Goal: Communication & Community: Answer question/provide support

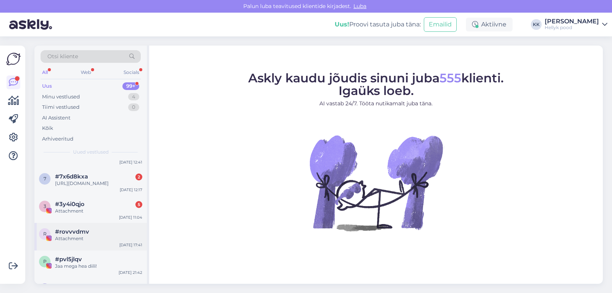
scroll to position [38, 0]
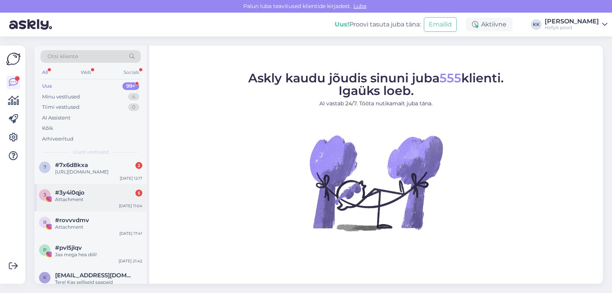
click at [82, 196] on span "#3y4i0qjo" at bounding box center [69, 192] width 29 height 7
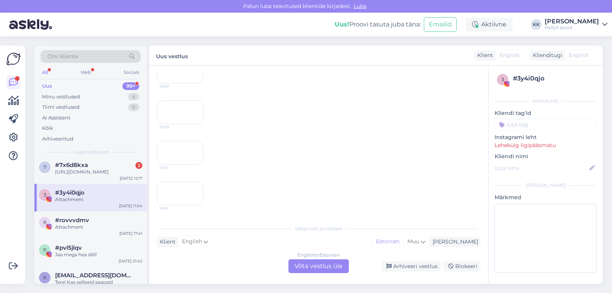
scroll to position [271, 0]
click at [80, 173] on div "[URL][DOMAIN_NAME]" at bounding box center [98, 171] width 87 height 7
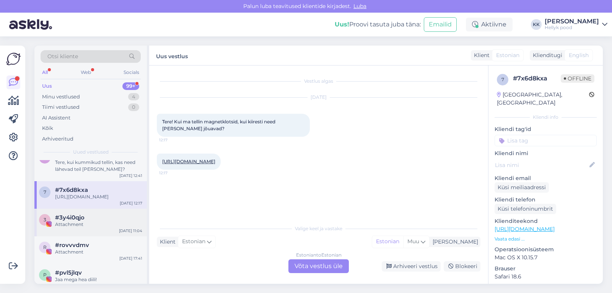
scroll to position [0, 0]
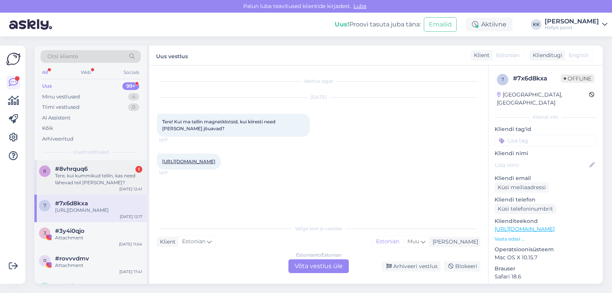
click at [89, 175] on div "Tere, kui kummikud tellin, kas need lähevad teil [PERSON_NAME]?" at bounding box center [98, 179] width 87 height 14
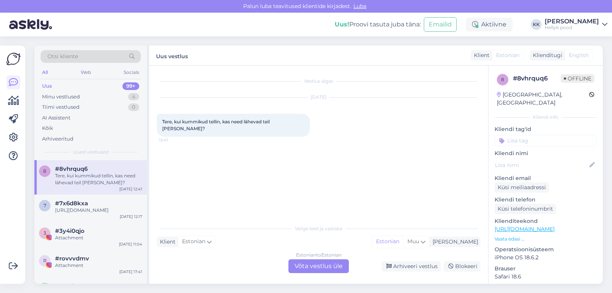
click at [310, 267] on div "Estonian to Estonian Võta vestlus üle" at bounding box center [319, 266] width 60 height 14
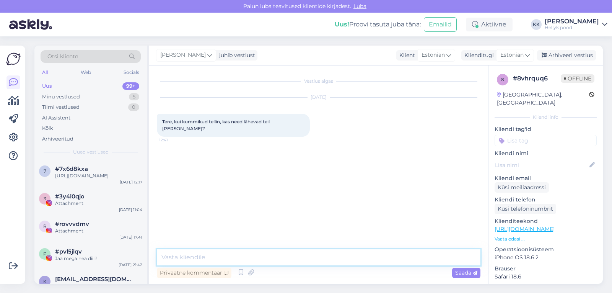
click at [206, 257] on textarea at bounding box center [319, 257] width 324 height 16
click at [181, 258] on textarea "Tere, Kui te teete" at bounding box center [319, 257] width 324 height 16
click at [227, 259] on textarea "Tere, kui te teete" at bounding box center [319, 257] width 324 height 16
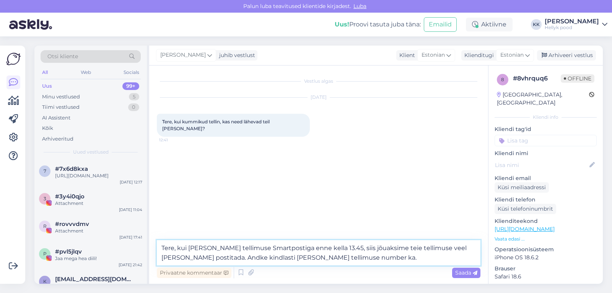
click at [194, 248] on textarea "Tere, kui te teete tellimuse Smartpostiga enne kella 13.45, siis jõuaksime teie…" at bounding box center [319, 252] width 324 height 25
type textarea "Tere, kui teete tellimuse Smartpostiga enne kella 13.45, siis jõuaksime teie te…"
click at [459, 275] on span "Saada" at bounding box center [466, 272] width 22 height 7
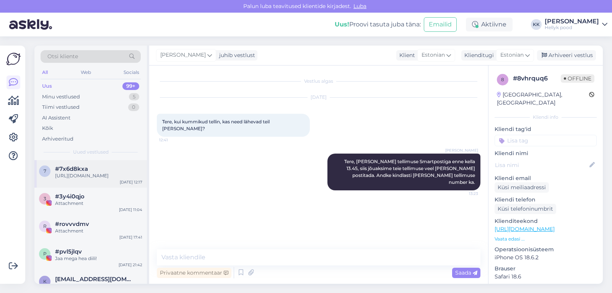
click at [80, 173] on div "https://hellyk.ee/toode/connetix-rainbow-60tk-starter-pack/" at bounding box center [98, 175] width 87 height 7
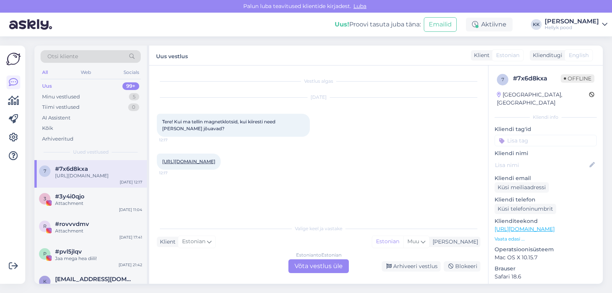
click at [302, 266] on div "Estonian to Estonian Võta vestlus üle" at bounding box center [319, 266] width 60 height 14
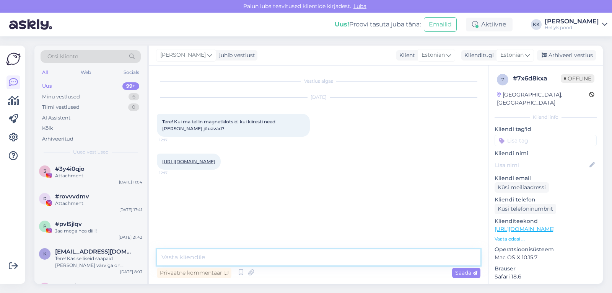
click at [203, 257] on textarea at bounding box center [319, 257] width 324 height 16
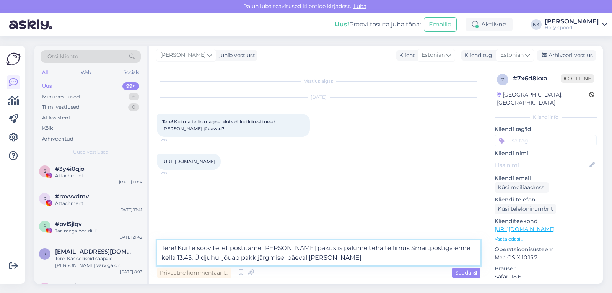
click at [206, 257] on textarea "Tere! Kui te soovite, et postitame täna teie paki, siis palume teha tellimus Sm…" at bounding box center [319, 252] width 324 height 25
click at [250, 257] on textarea "Tere! Kui te soovite, et postitame täna teie paki, siis palume teha tellimus Sm…" at bounding box center [319, 252] width 324 height 25
click at [343, 258] on textarea "Tere! Kui te soovite, et postitame täna teie paki, siis palume teha tellimus Sm…" at bounding box center [319, 252] width 324 height 25
click at [233, 259] on textarea "Tere! Kui te soovite, et postitame täna teie paki, siis palume teha tellimus Sm…" at bounding box center [319, 252] width 324 height 25
click at [356, 260] on textarea "Tere! Kui te soovite, et postitame täna teie paki, siis palume teha tellimus Sm…" at bounding box center [319, 252] width 324 height 25
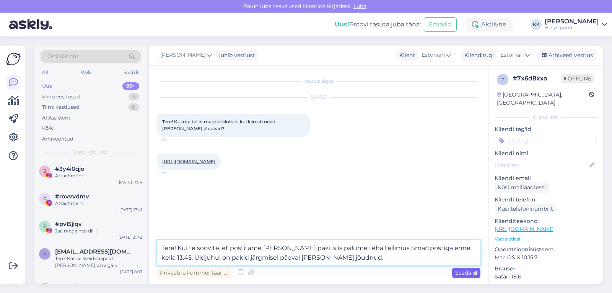
type textarea "Tere! Kui te soovite, et postitame täna teie paki, siis palume teha tellimus Sm…"
click at [462, 276] on span "Saada" at bounding box center [466, 272] width 22 height 7
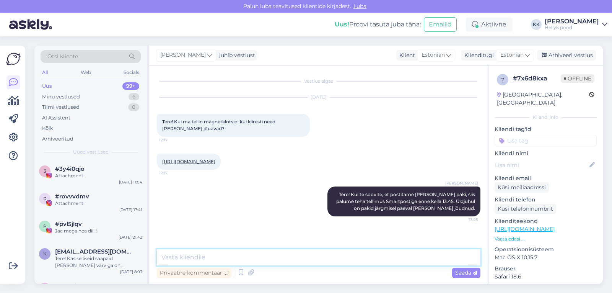
click at [204, 253] on textarea at bounding box center [319, 257] width 324 height 16
type textarea "p"
type textarea "O"
click at [165, 256] on textarea "palun kirjutage ka meile oma nimi ja tellimuse number, et jõuaksime kiiremini t…" at bounding box center [319, 257] width 324 height 16
type textarea "Palun kirjutage ka meile oma nimi ja tellimuse number, et jõuaksime kiiremini t…"
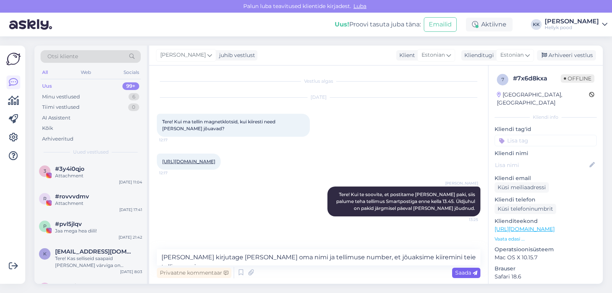
click at [465, 274] on span "Saada" at bounding box center [466, 272] width 22 height 7
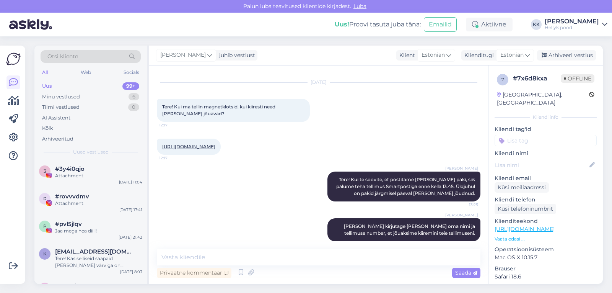
scroll to position [22, 0]
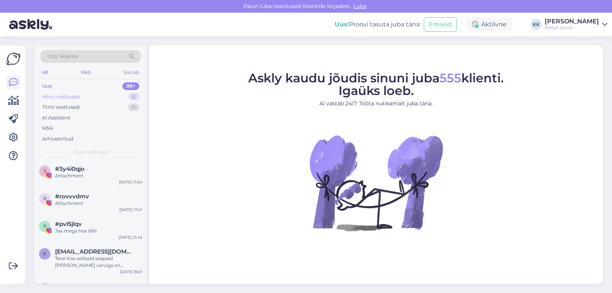
click at [65, 97] on div "Minu vestlused" at bounding box center [61, 97] width 38 height 8
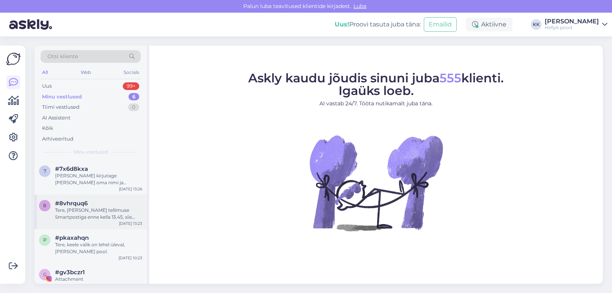
click at [101, 211] on div "Tere, [PERSON_NAME] tellimuse Smartpostiga enne kella 13.45, siis jõuaksime tei…" at bounding box center [98, 214] width 87 height 14
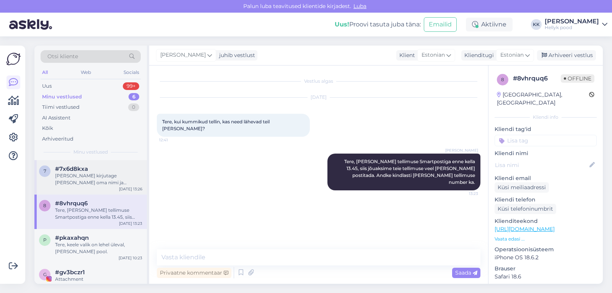
click at [94, 171] on div "#7x6d8kxa" at bounding box center [98, 168] width 87 height 7
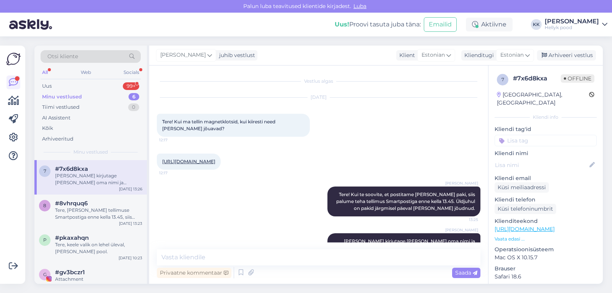
click at [68, 97] on div "Minu vestlused" at bounding box center [62, 97] width 40 height 8
click at [62, 106] on div "Tiimi vestlused" at bounding box center [61, 107] width 38 height 8
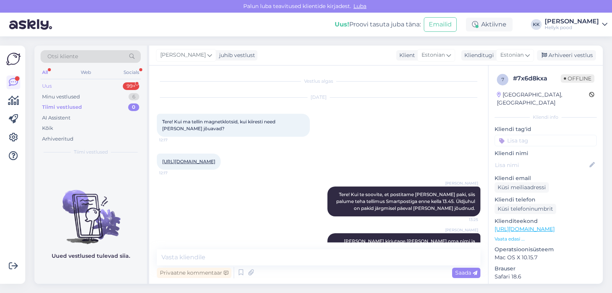
click at [48, 83] on div "Uus" at bounding box center [47, 86] width 10 height 8
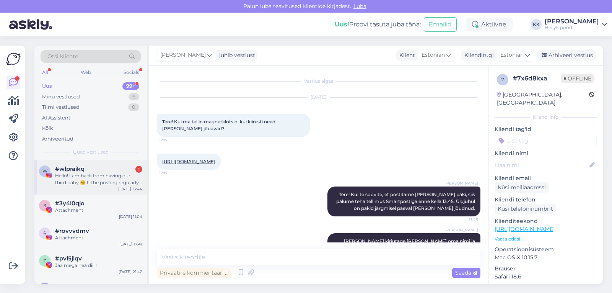
click at [103, 175] on div "Hello! I am back from having our third baby ☺️ I’ll be posting regularly again …" at bounding box center [98, 179] width 87 height 14
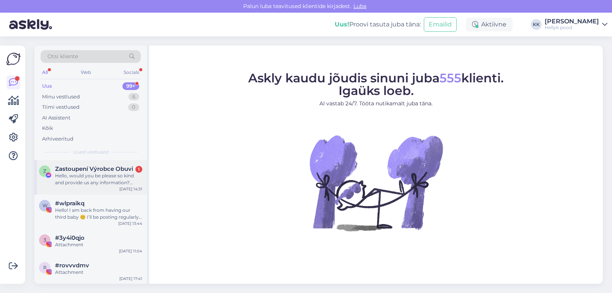
click at [93, 177] on div "Hello, would you be please so kind and provide us any information? Thank you!" at bounding box center [98, 179] width 87 height 14
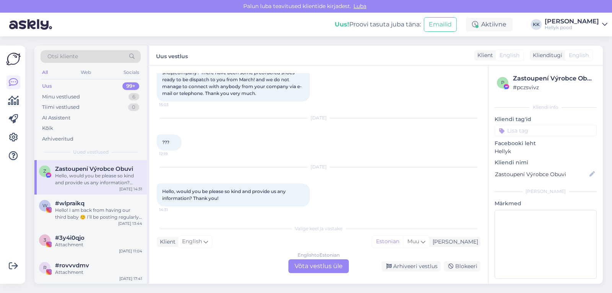
scroll to position [57, 0]
